Goal: Task Accomplishment & Management: Manage account settings

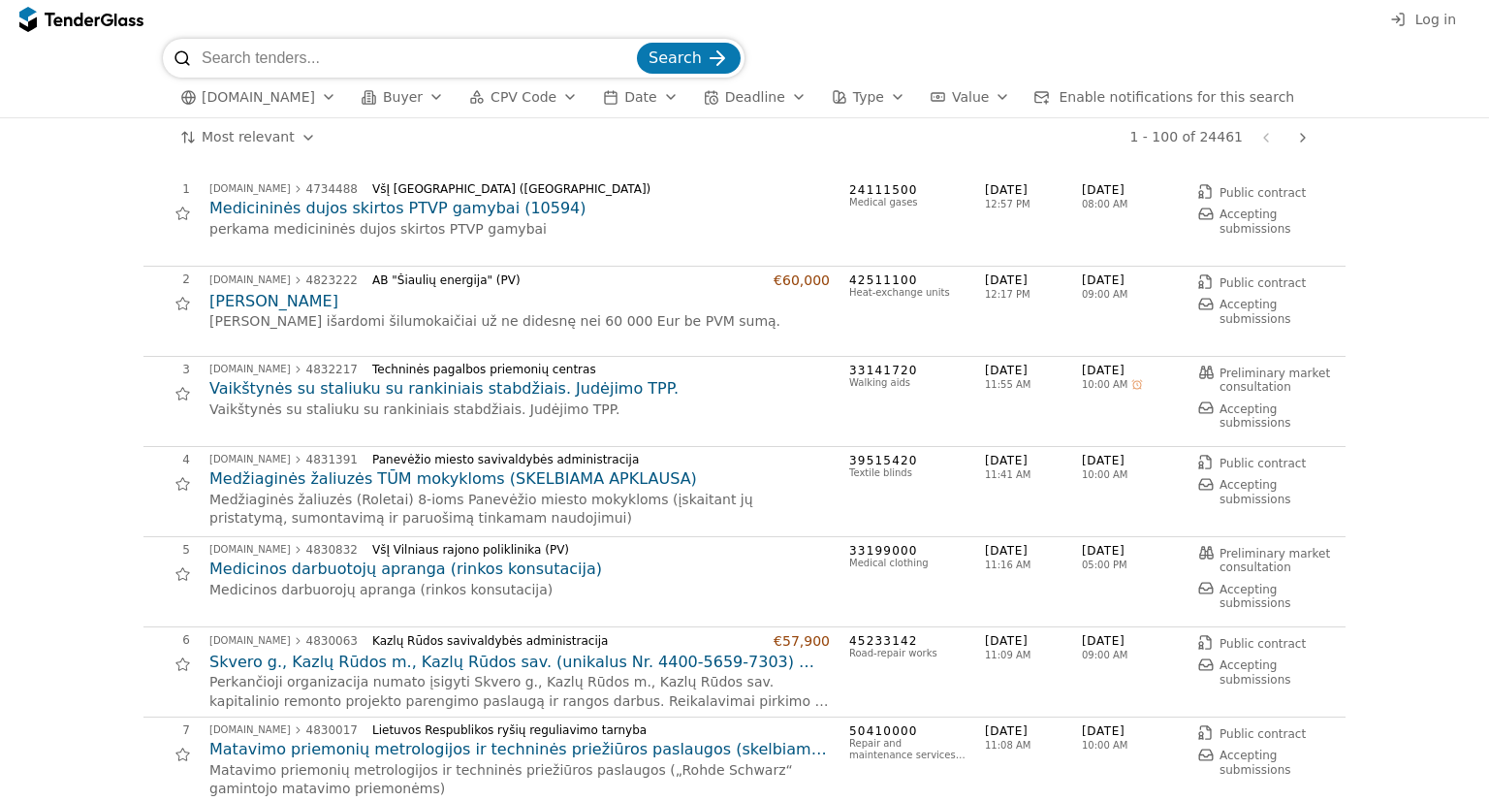
click at [1427, 27] on span "Log in" at bounding box center [1436, 20] width 41 height 16
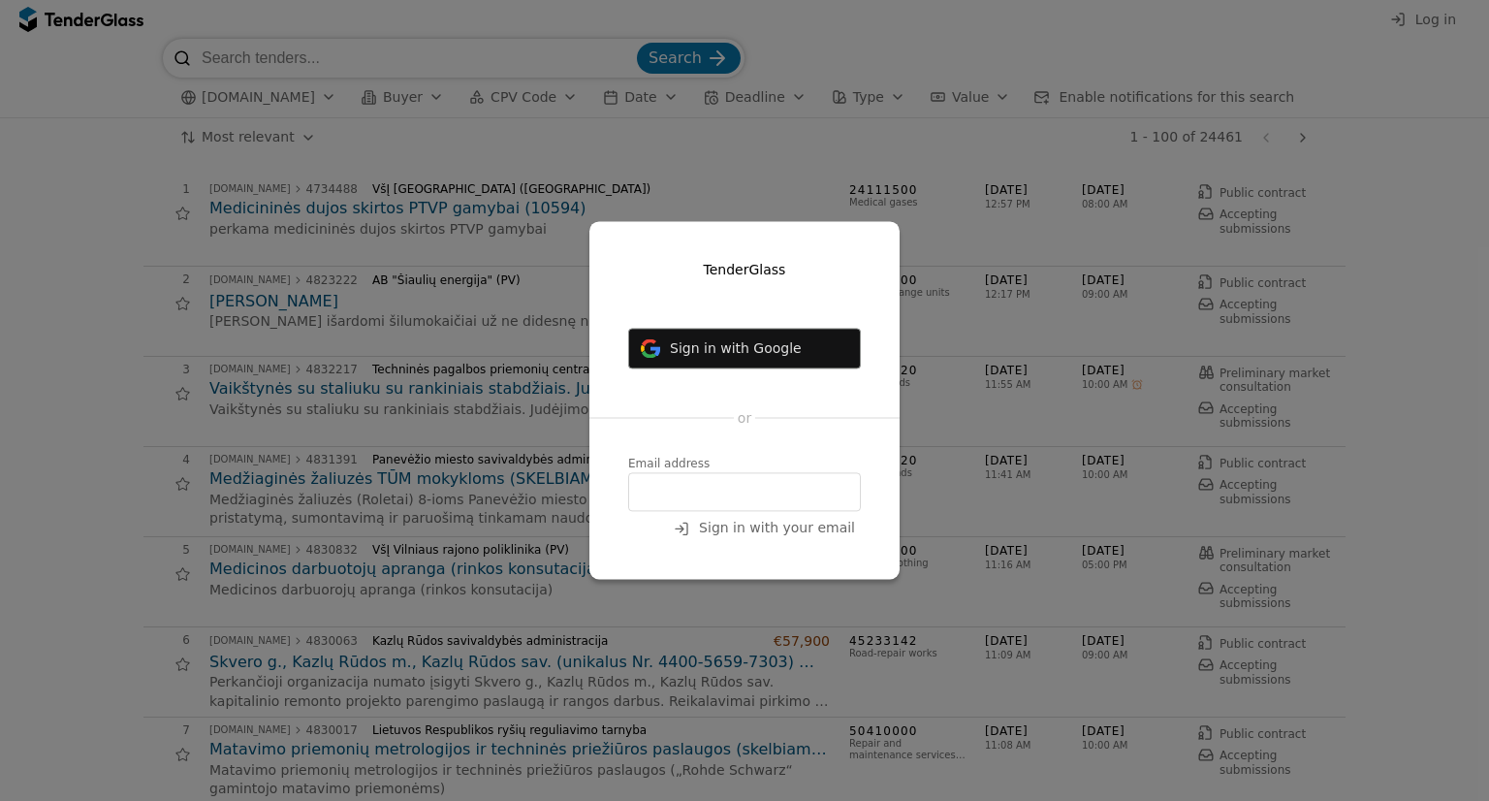
click at [727, 495] on input "email" at bounding box center [744, 492] width 233 height 39
click at [645, 489] on input "[PERSON_NAME]@" at bounding box center [744, 492] width 233 height 39
click at [771, 505] on input "[PERSON_NAME]@" at bounding box center [744, 492] width 233 height 39
type input "[PERSON_NAME][EMAIL_ADDRESS][DOMAIN_NAME]"
click at [784, 537] on button "Sign in with your email" at bounding box center [764, 529] width 193 height 24
